Goal: Task Accomplishment & Management: Use online tool/utility

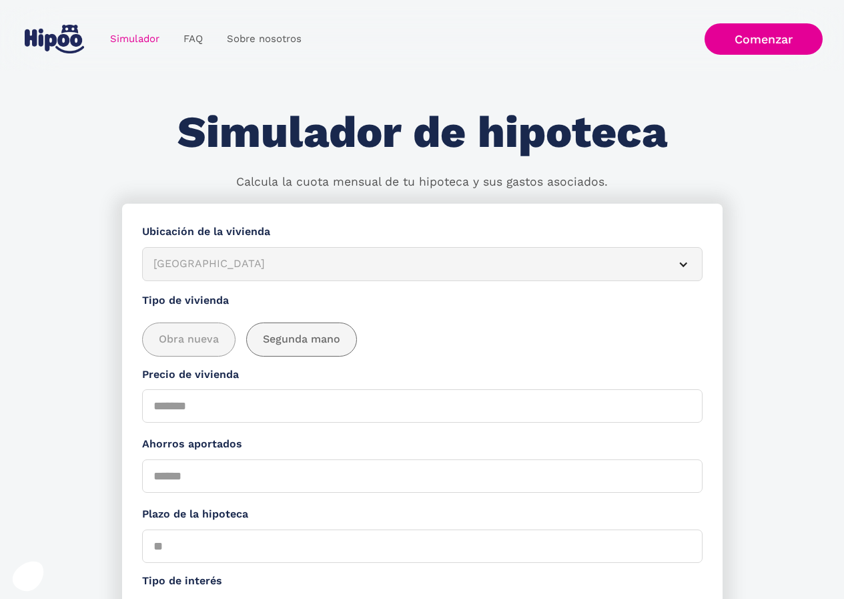
click at [301, 330] on div "add_description_here" at bounding box center [301, 339] width 109 height 33
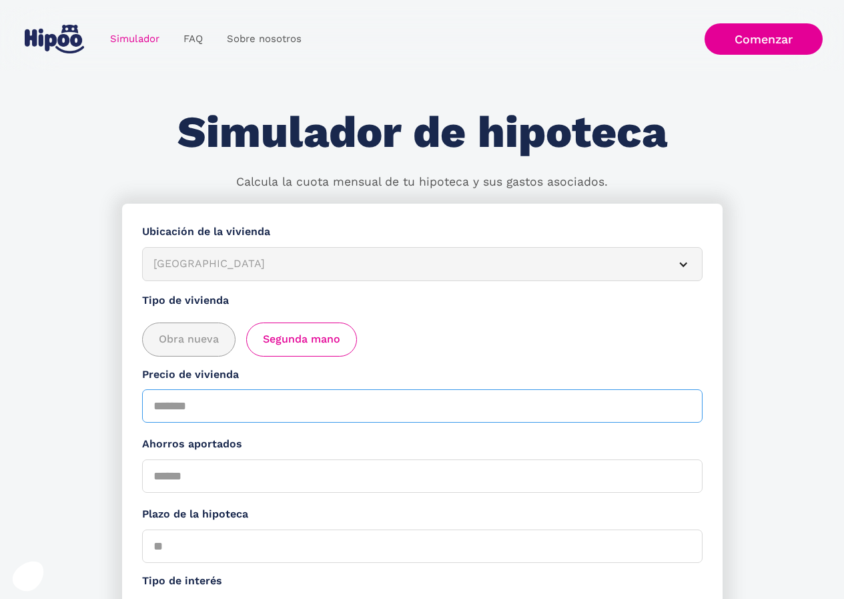
click at [284, 406] on input "Precio de vivienda" at bounding box center [422, 405] width 561 height 33
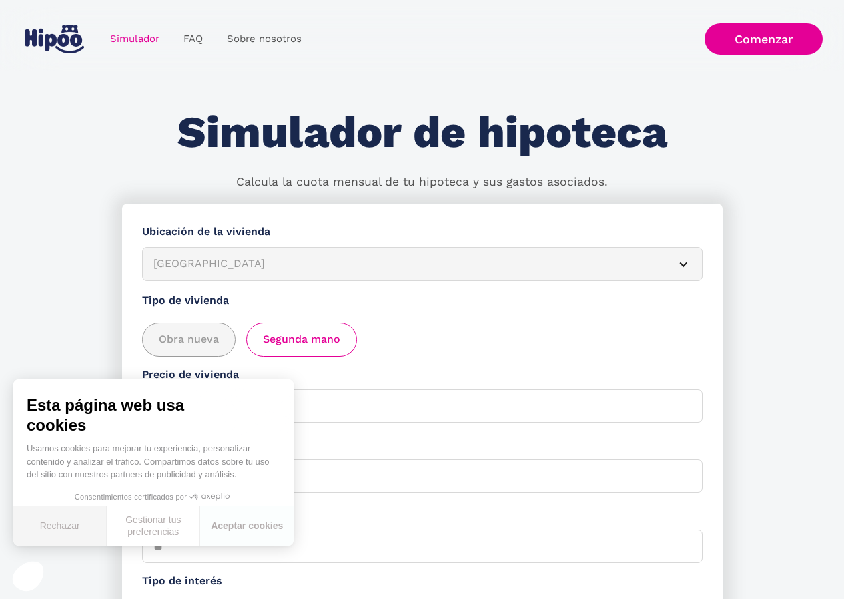
click at [82, 520] on button "Rechazar" at bounding box center [59, 525] width 93 height 39
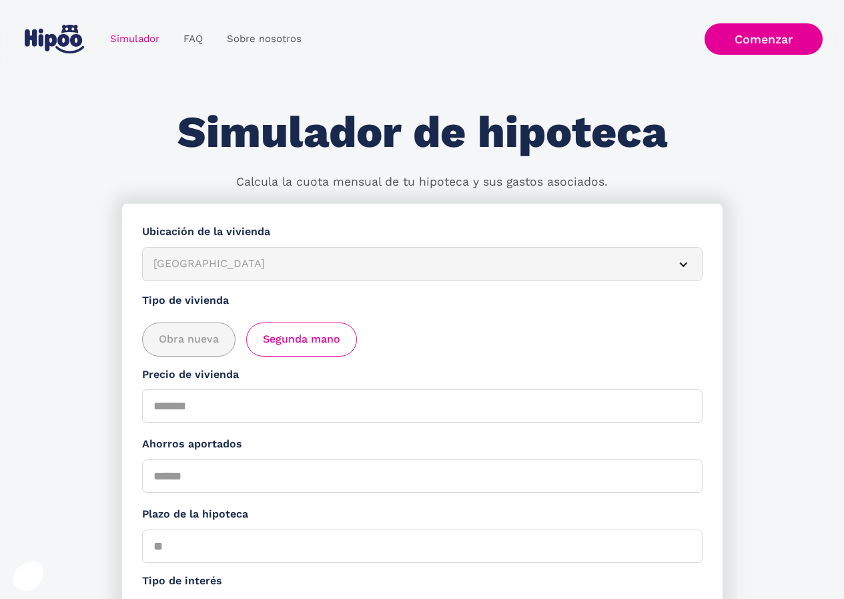
click at [761, 328] on section "**********" at bounding box center [422, 488] width 844 height 569
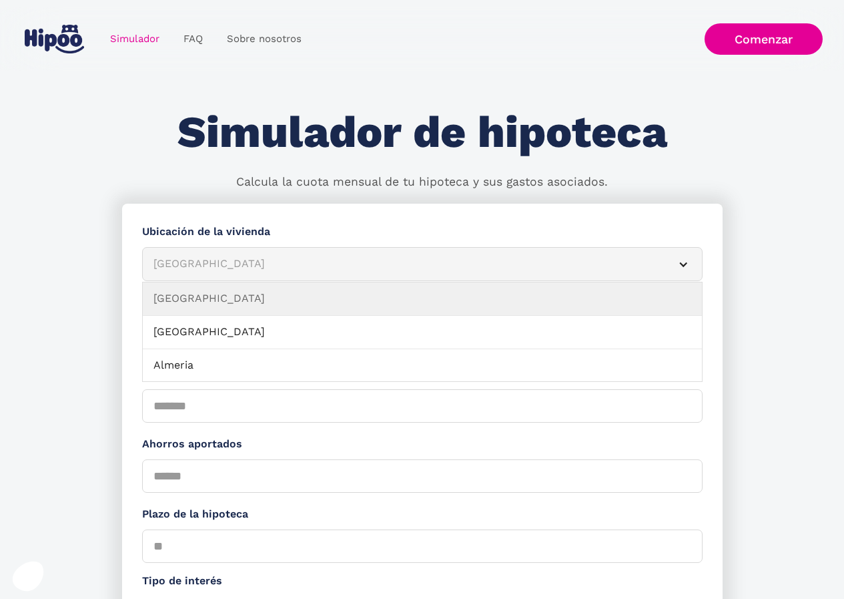
click at [229, 266] on div "[GEOGRAPHIC_DATA]" at bounding box center [406, 264] width 506 height 17
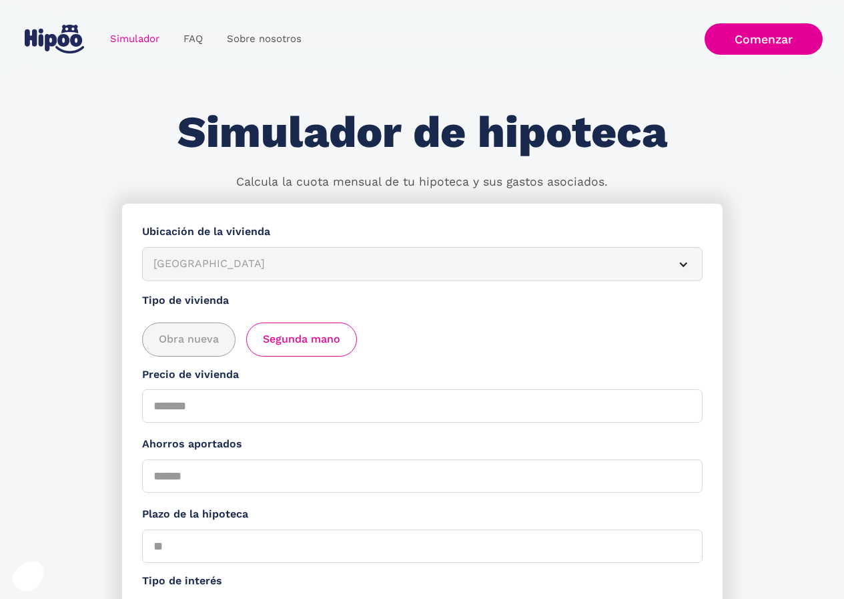
click at [229, 266] on div "[GEOGRAPHIC_DATA]" at bounding box center [406, 264] width 506 height 17
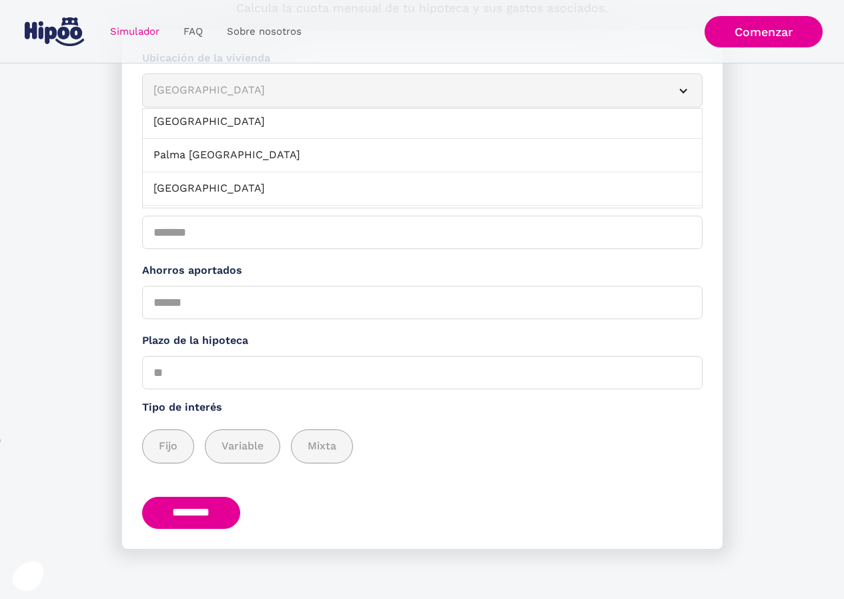
scroll to position [1068, 0]
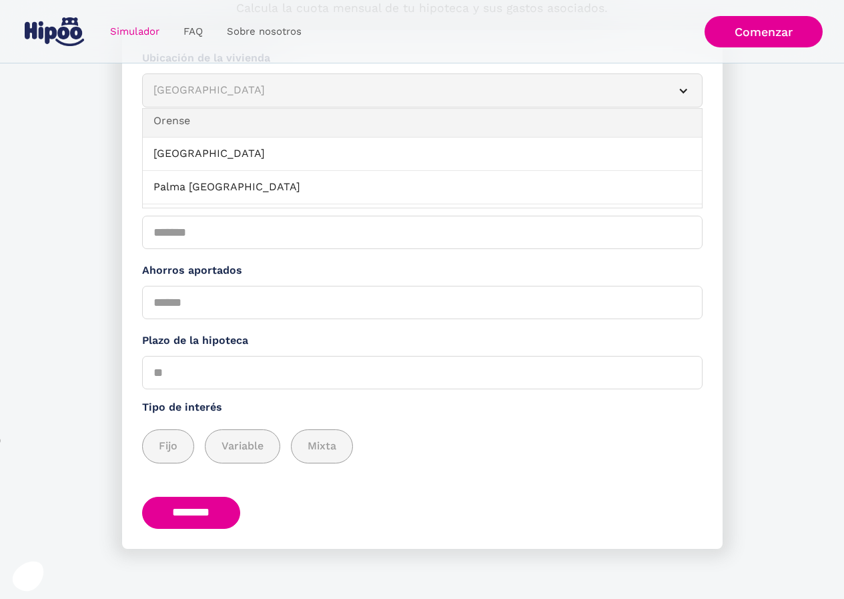
click at [380, 116] on link "Orense" at bounding box center [422, 121] width 559 height 33
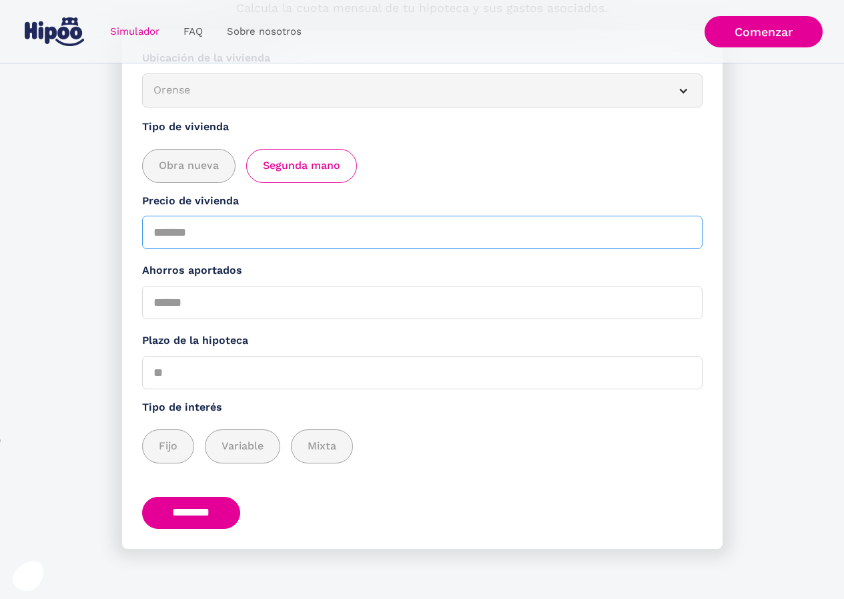
click at [258, 242] on input "*" at bounding box center [422, 232] width 561 height 33
type input "*****"
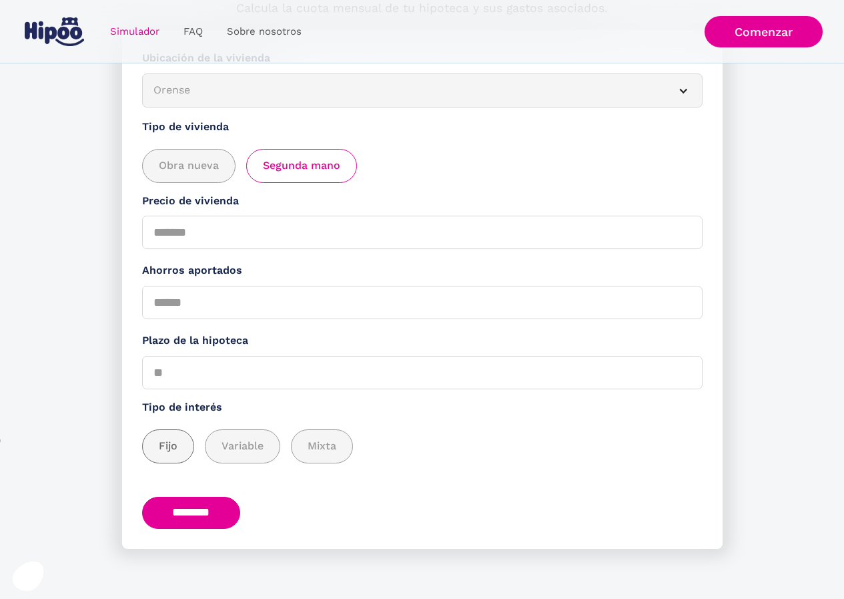
click at [169, 446] on span "Fijo" at bounding box center [168, 446] width 19 height 17
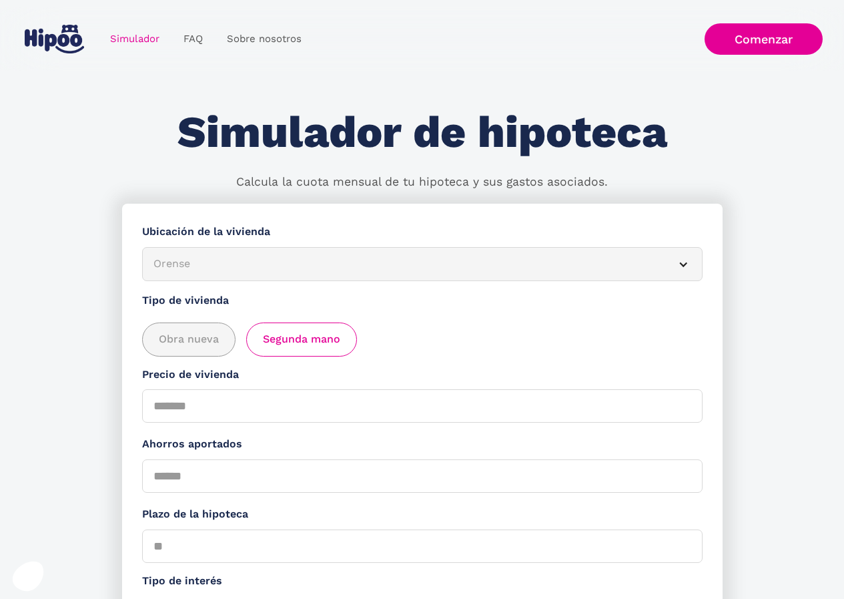
scroll to position [0, 0]
